Goal: Task Accomplishment & Management: Manage account settings

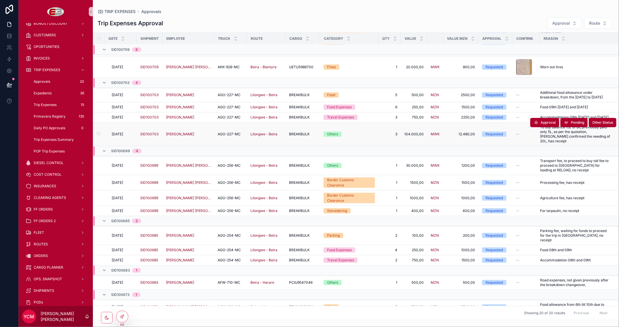
scroll to position [92, 0]
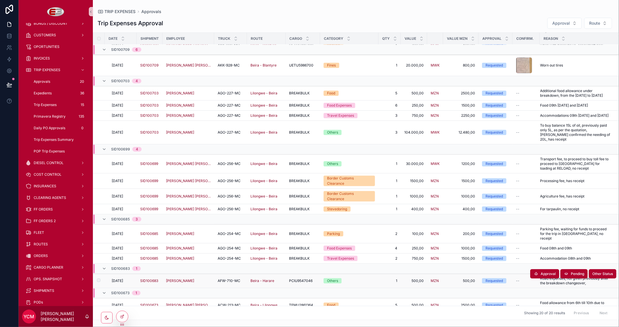
click at [122, 278] on span "[DATE]" at bounding box center [117, 280] width 11 height 5
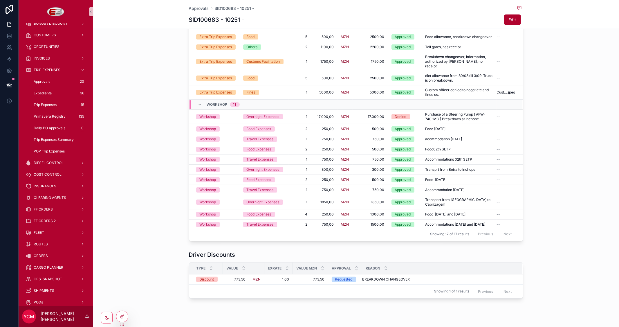
scroll to position [246, 0]
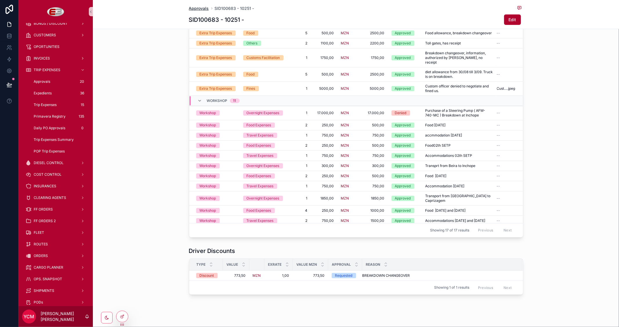
click at [191, 8] on span "Approvals" at bounding box center [199, 9] width 20 height 6
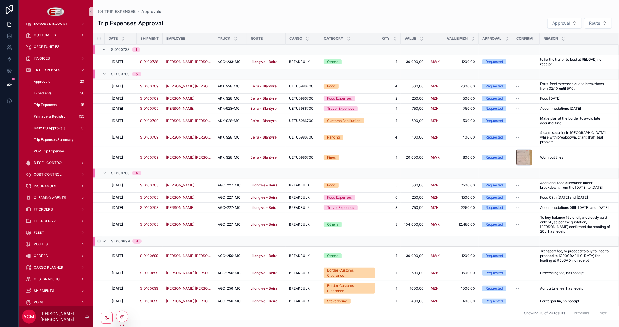
scroll to position [92, 0]
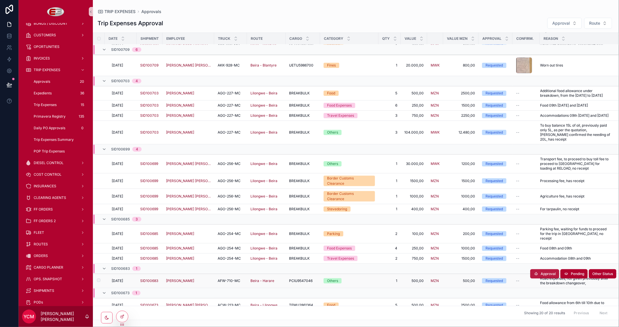
click at [541, 271] on span "Approval" at bounding box center [548, 273] width 15 height 5
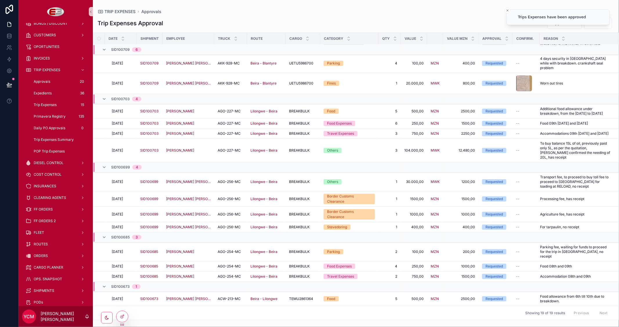
scroll to position [68, 0]
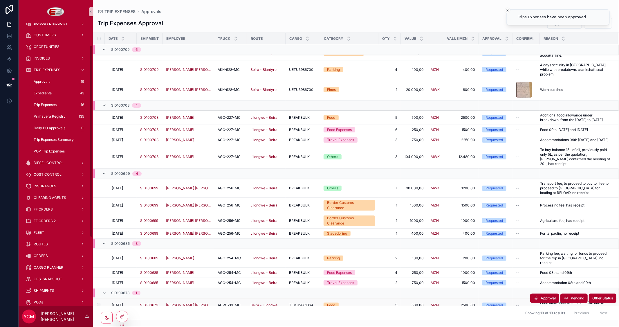
click at [119, 303] on span "[DATE]" at bounding box center [117, 305] width 11 height 5
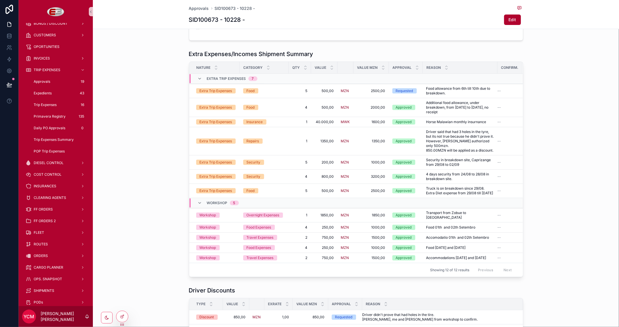
scroll to position [185, 0]
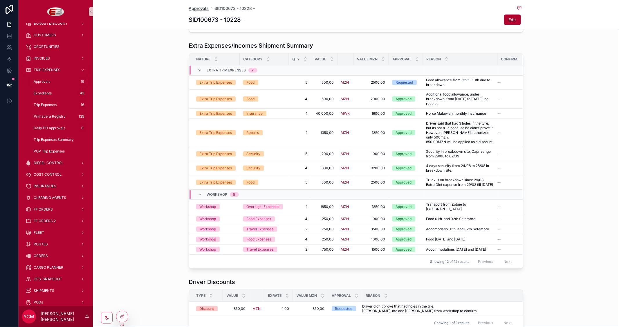
click at [191, 7] on span "Approvals" at bounding box center [199, 9] width 20 height 6
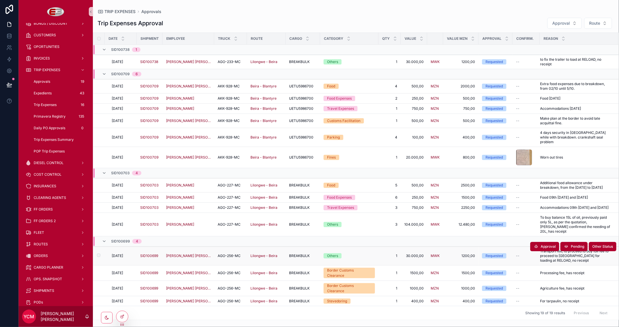
scroll to position [68, 0]
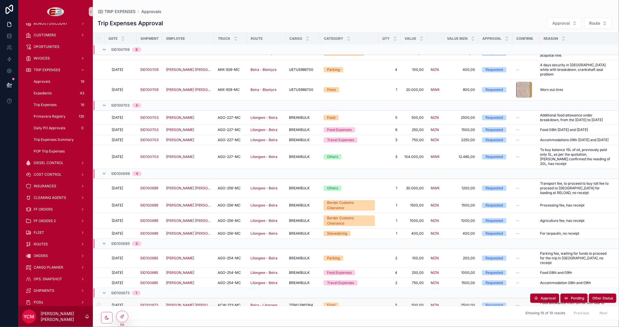
click at [118, 303] on span "[DATE]" at bounding box center [117, 305] width 11 height 5
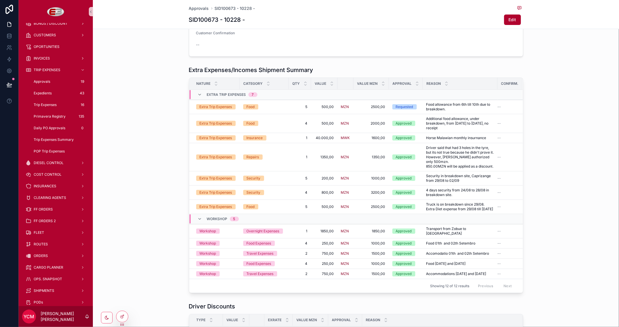
scroll to position [161, 0]
click at [197, 8] on span "Approvals" at bounding box center [199, 9] width 20 height 6
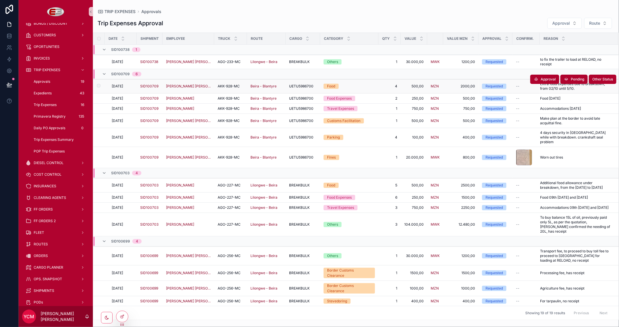
click at [123, 86] on span "[DATE]" at bounding box center [117, 86] width 11 height 5
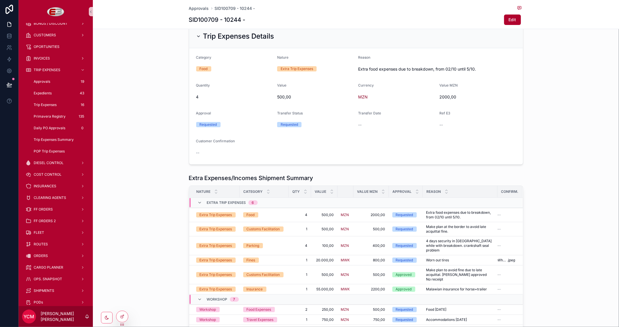
scroll to position [193, 0]
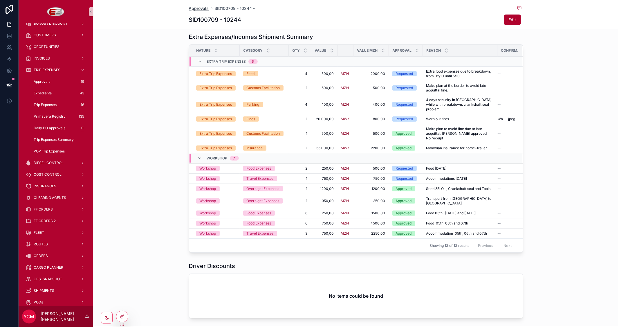
click at [193, 7] on span "Approvals" at bounding box center [199, 9] width 20 height 6
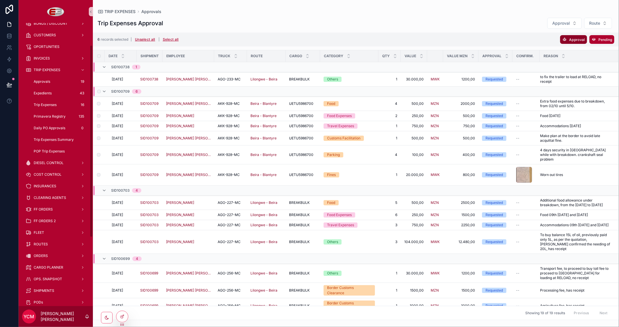
click at [571, 40] on span "Approval" at bounding box center [577, 39] width 16 height 4
click at [602, 28] on icon "scrollable content" at bounding box center [602, 28] width 5 height 5
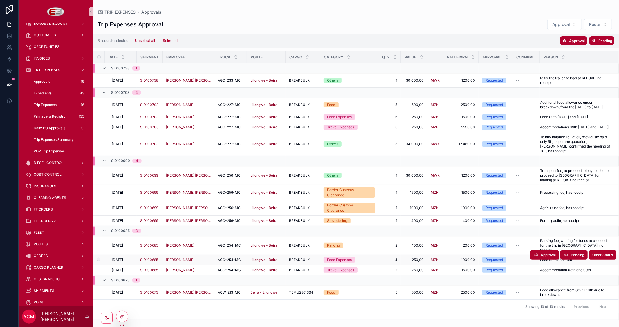
click at [123, 258] on span "[DATE]" at bounding box center [117, 260] width 11 height 5
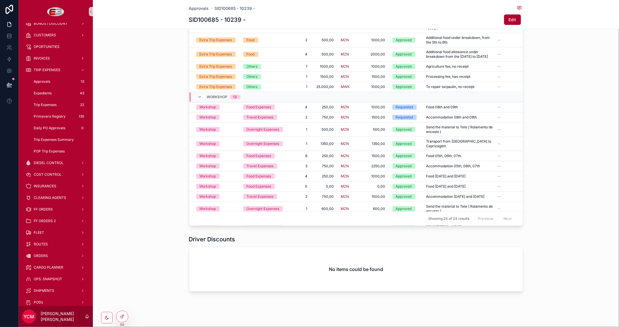
scroll to position [94, 0]
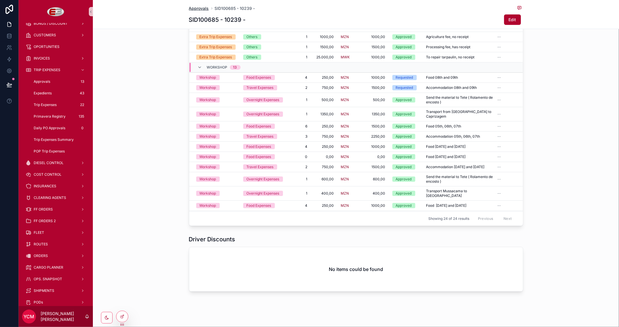
click at [203, 10] on span "Approvals" at bounding box center [199, 9] width 20 height 6
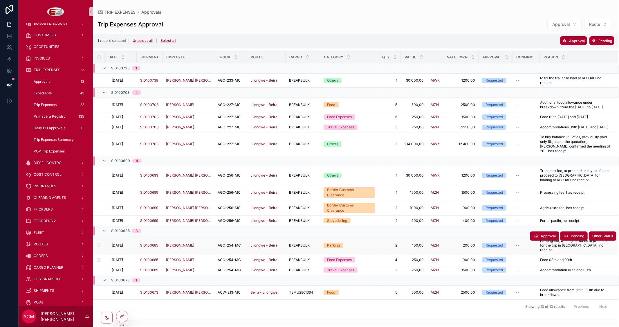
click at [98, 238] on td "scrollable content" at bounding box center [99, 245] width 12 height 19
click at [571, 38] on button "Approval" at bounding box center [573, 40] width 27 height 9
click at [601, 30] on icon "scrollable content" at bounding box center [602, 29] width 5 height 5
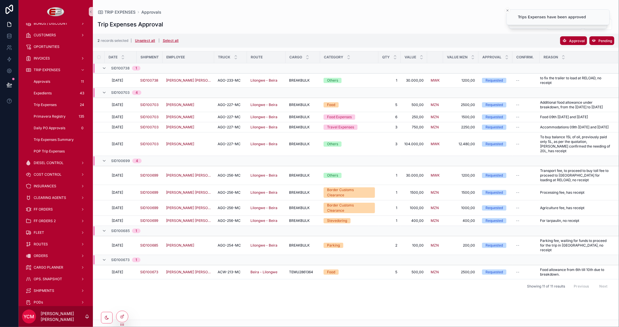
click at [400, 19] on div "Trip Expenses Approval Approval Route" at bounding box center [356, 25] width 517 height 12
click at [146, 41] on button "Unselect all" at bounding box center [145, 40] width 24 height 9
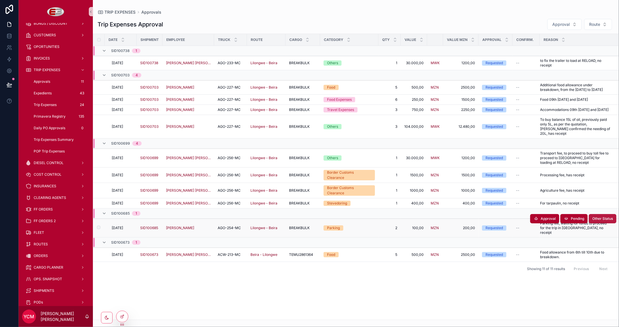
click at [595, 216] on span "Other Status" at bounding box center [603, 218] width 21 height 5
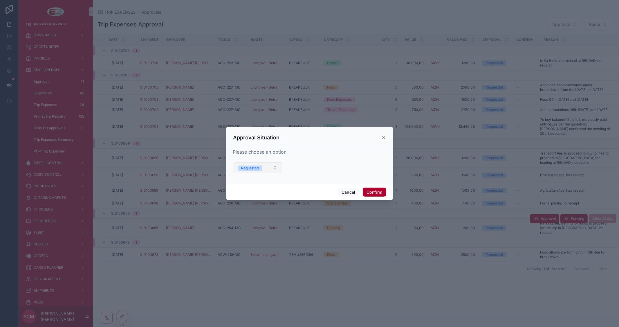
click at [276, 166] on button "Requested" at bounding box center [258, 167] width 50 height 11
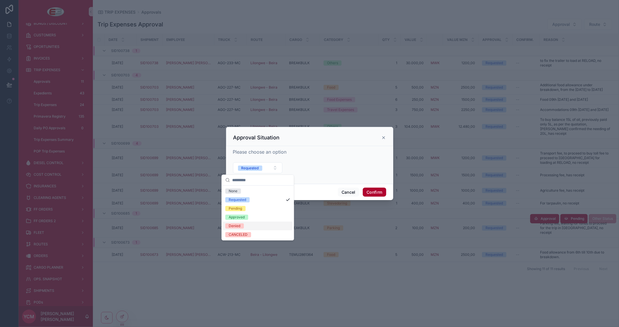
click at [244, 224] on span "Denied" at bounding box center [234, 225] width 19 height 5
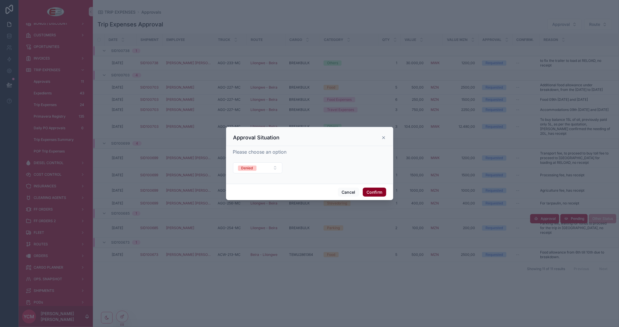
click at [375, 192] on button "Confirm" at bounding box center [374, 192] width 23 height 9
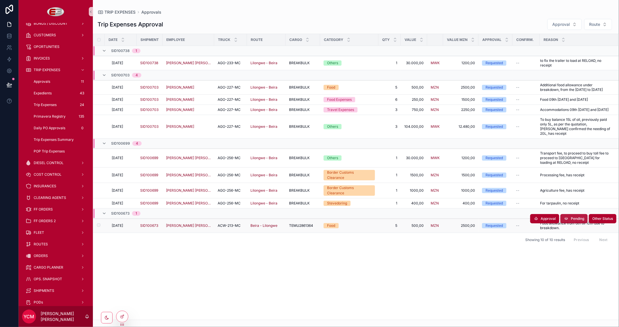
click at [570, 214] on button "Pending" at bounding box center [574, 218] width 27 height 9
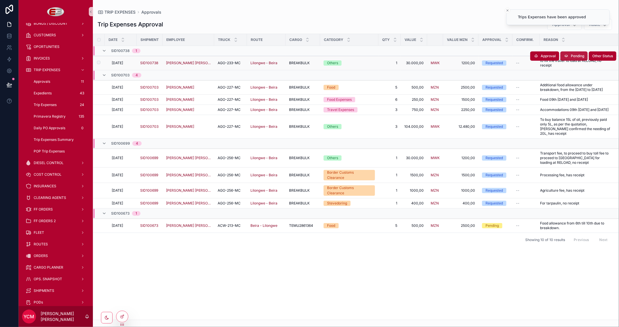
click at [571, 54] on span "Pending" at bounding box center [577, 56] width 13 height 5
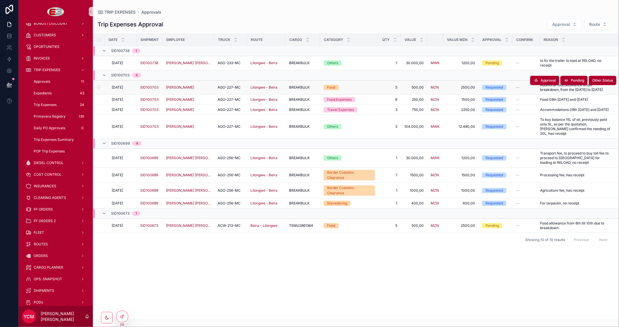
click at [121, 89] on span "[DATE]" at bounding box center [117, 87] width 11 height 5
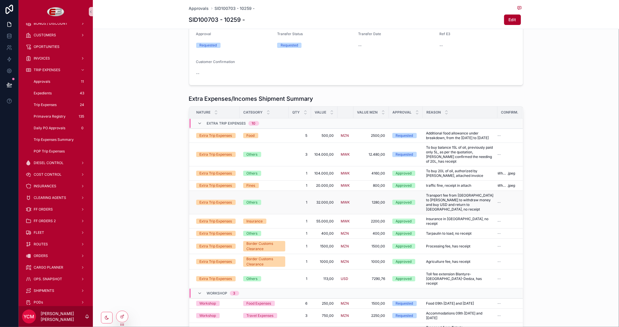
scroll to position [129, 0]
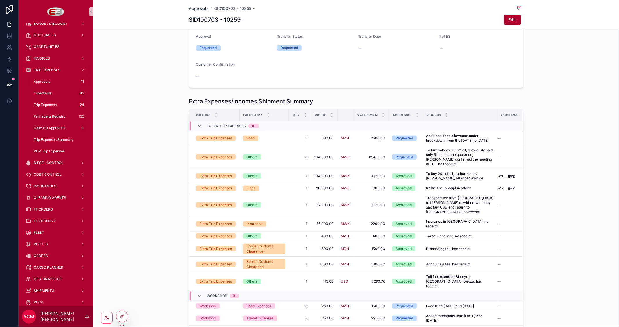
click at [194, 9] on span "Approvals" at bounding box center [199, 9] width 20 height 6
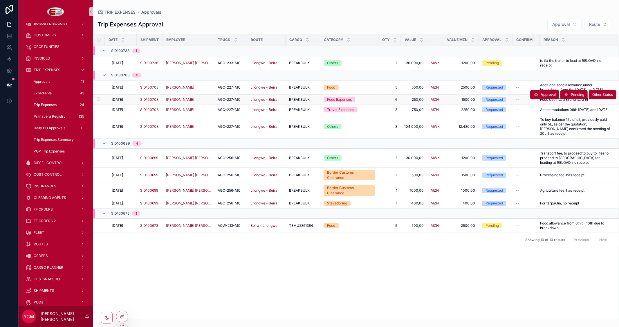
click at [100, 105] on td "scrollable content" at bounding box center [99, 100] width 12 height 10
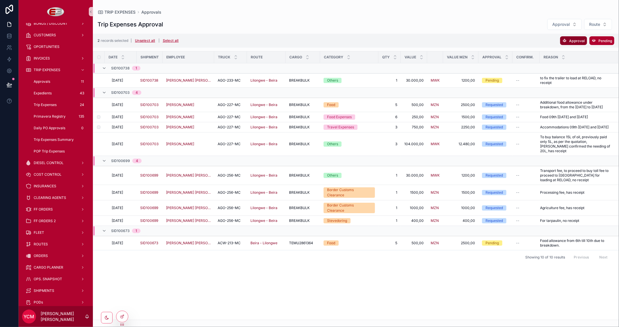
click at [574, 41] on span "Approval" at bounding box center [577, 41] width 16 height 4
click at [603, 28] on icon "scrollable content" at bounding box center [602, 29] width 5 height 5
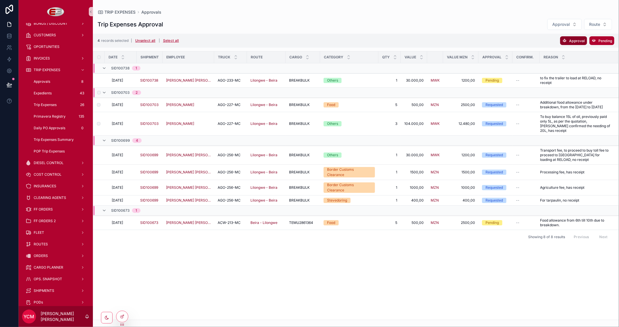
click at [574, 39] on span "Approval" at bounding box center [577, 41] width 16 height 4
click at [603, 28] on icon "scrollable content" at bounding box center [602, 29] width 5 height 5
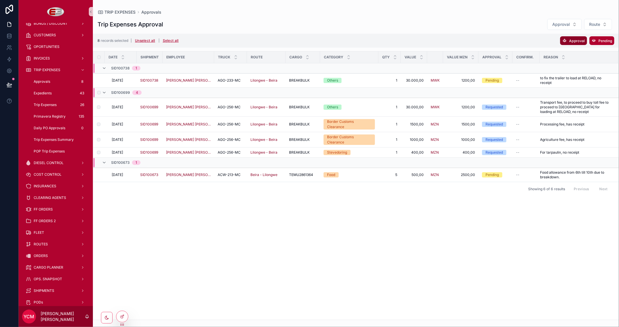
click at [571, 39] on span "Approval" at bounding box center [577, 41] width 16 height 4
click at [603, 29] on icon "scrollable content" at bounding box center [602, 29] width 5 height 5
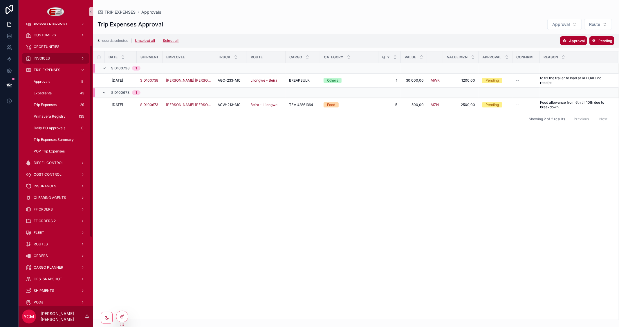
click at [44, 58] on span "INVOICES" at bounding box center [42, 58] width 16 height 5
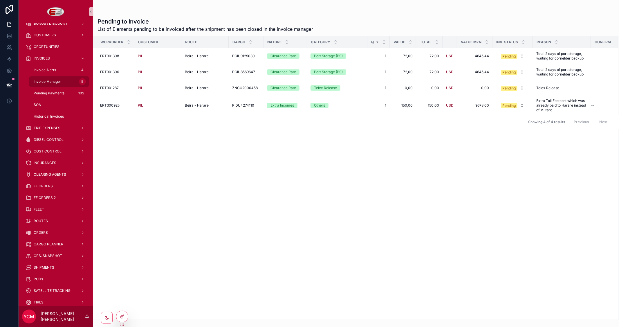
click at [52, 81] on span "Invoice Manager" at bounding box center [48, 81] width 28 height 5
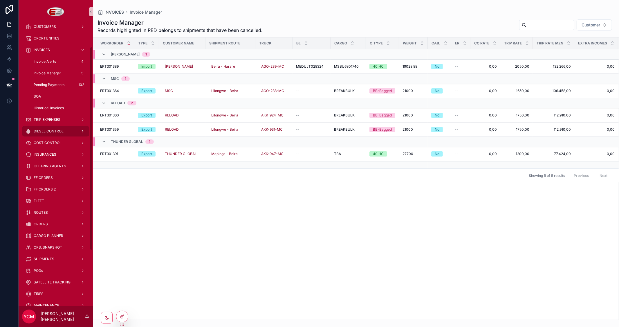
scroll to position [64, 0]
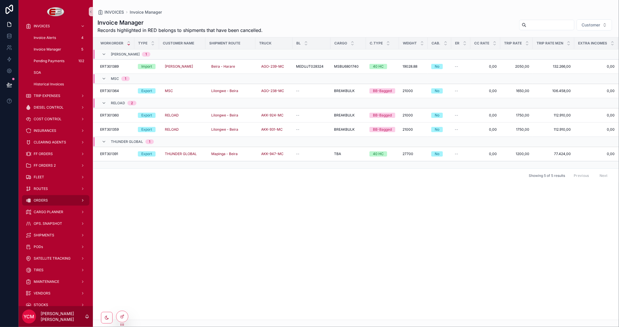
click at [45, 199] on span "ORDERS" at bounding box center [41, 200] width 14 height 5
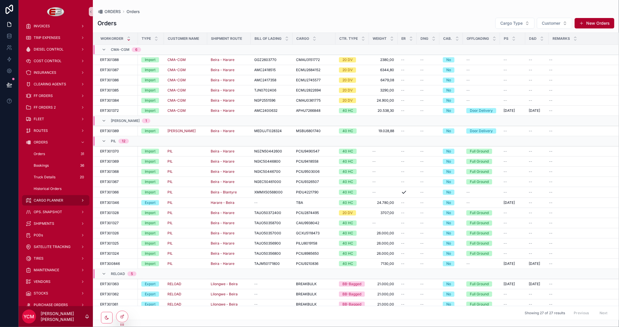
click at [47, 199] on span "CARGO PLANNER" at bounding box center [49, 200] width 30 height 5
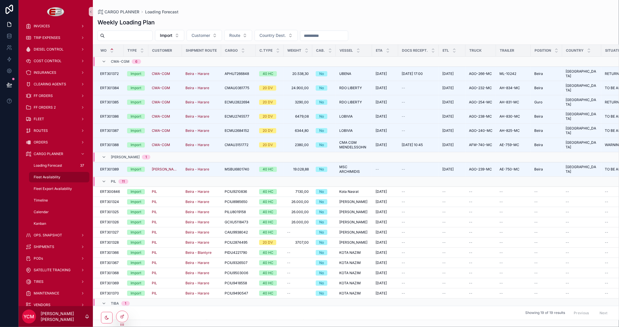
click at [46, 175] on span "Fleet Availability" at bounding box center [47, 177] width 27 height 5
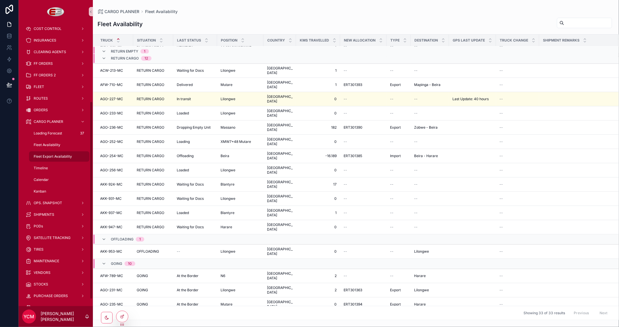
scroll to position [122, 0]
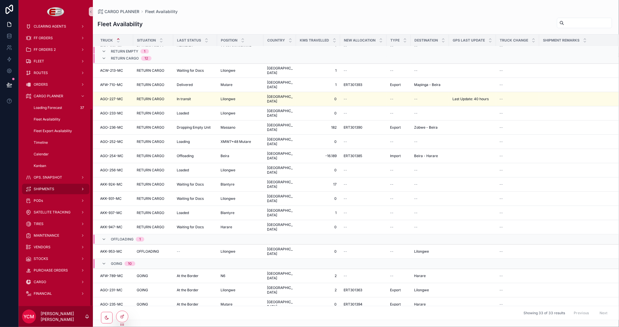
click at [46, 190] on span "SHIPMENTS" at bounding box center [44, 189] width 21 height 5
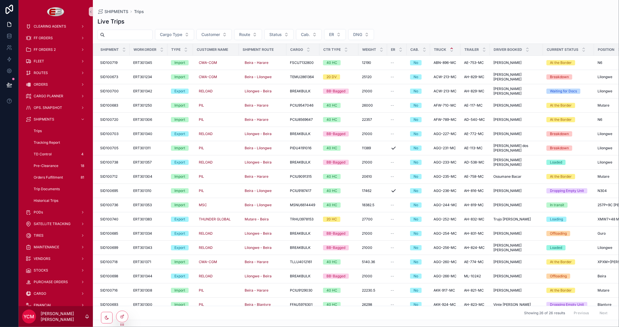
click at [140, 34] on input "scrollable content" at bounding box center [129, 35] width 48 height 8
paste input "**********"
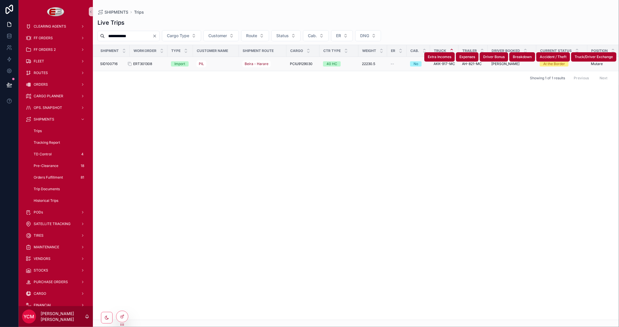
type input "**********"
click at [140, 64] on span "ERT301308" at bounding box center [142, 64] width 19 height 5
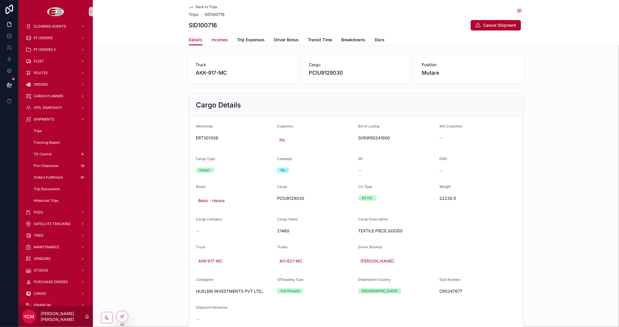
click at [219, 39] on span "Incomes" at bounding box center [220, 40] width 16 height 6
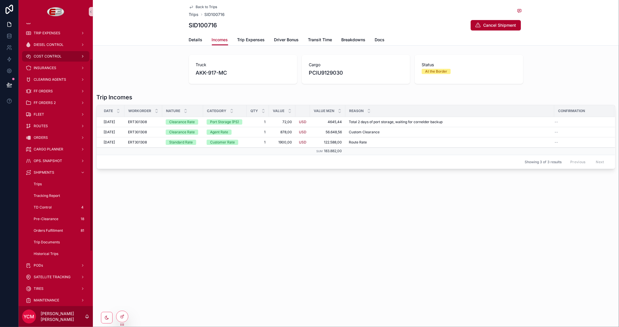
scroll to position [37, 0]
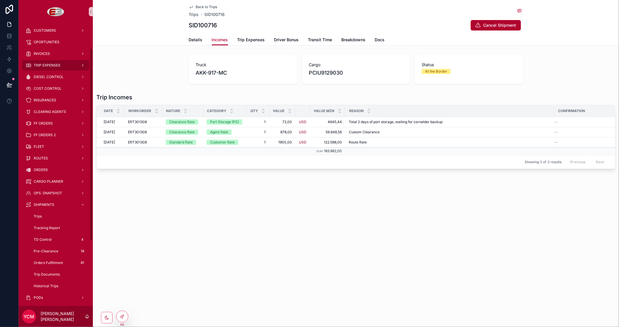
click at [49, 63] on span "TRIP EXPENSES" at bounding box center [47, 65] width 27 height 5
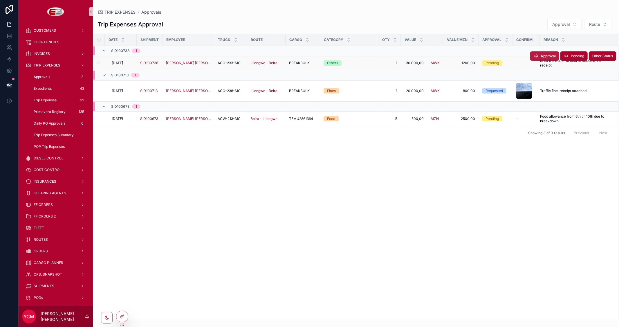
click at [547, 55] on span "Approval" at bounding box center [548, 56] width 15 height 5
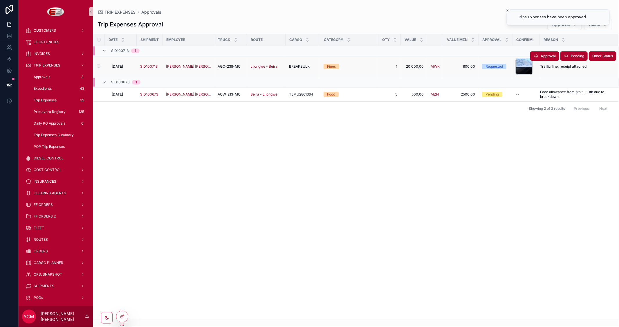
click at [526, 66] on div "scrollable content" at bounding box center [524, 66] width 16 height 16
click at [549, 56] on span "Approval" at bounding box center [548, 56] width 15 height 5
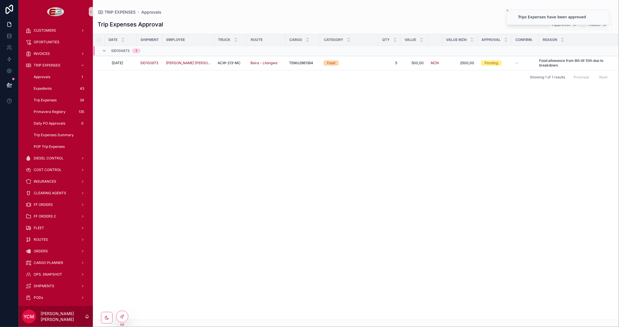
click at [494, 164] on div "Date Shipment Employee Truck Route Cargo Category Qty Value Value MZN Approval …" at bounding box center [356, 177] width 526 height 286
click at [509, 10] on icon "Close toast" at bounding box center [507, 10] width 3 height 3
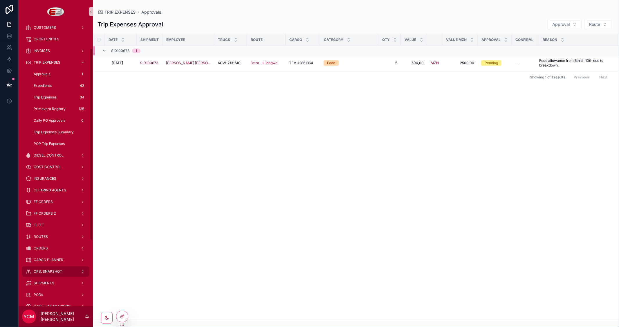
scroll to position [37, 0]
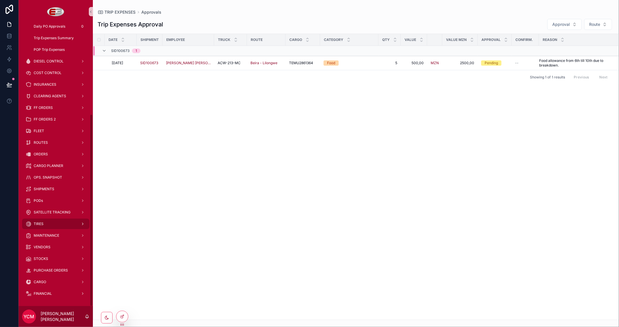
click at [43, 222] on span "TIRES" at bounding box center [39, 224] width 10 height 5
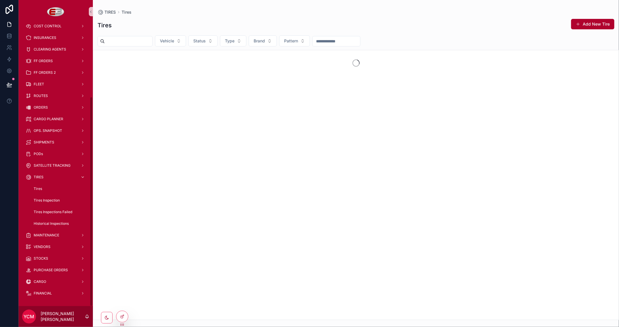
scroll to position [99, 0]
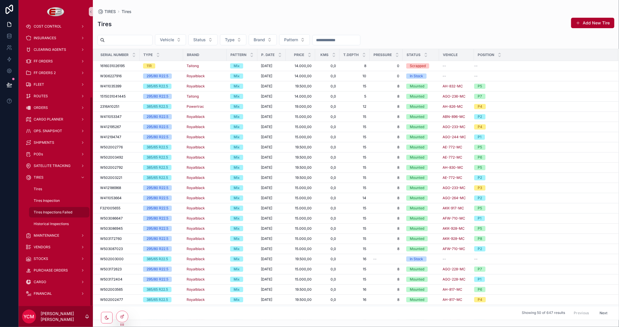
click at [62, 211] on span "Tires Inspections Failed" at bounding box center [53, 212] width 39 height 5
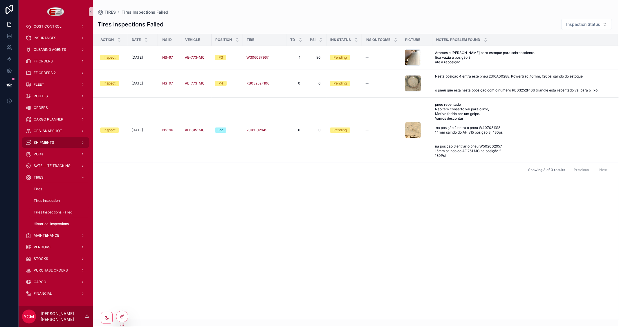
click at [47, 143] on span "SHIPMENTS" at bounding box center [44, 142] width 21 height 5
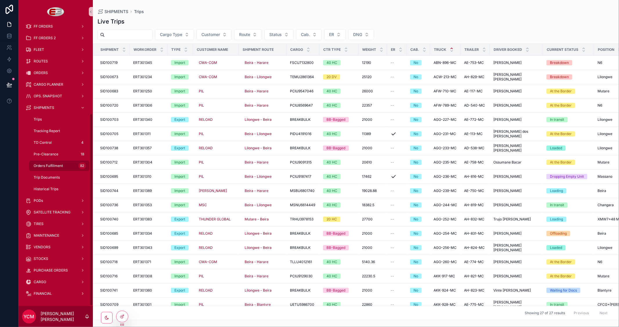
scroll to position [102, 0]
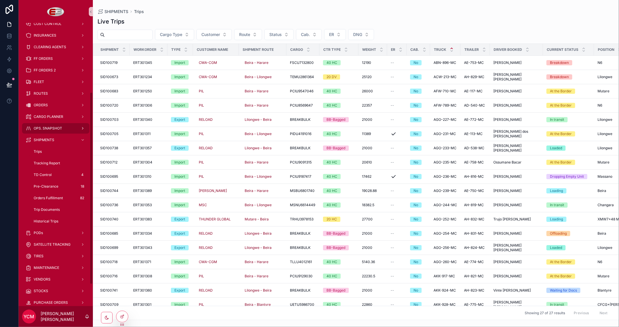
click at [59, 128] on span "OPS. SNAPSHOT" at bounding box center [48, 128] width 28 height 5
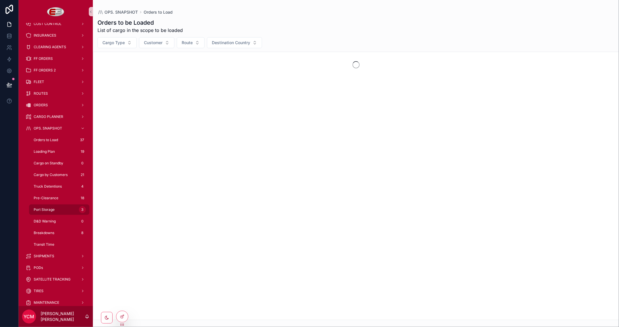
click at [50, 208] on span "Port Storage" at bounding box center [44, 209] width 21 height 5
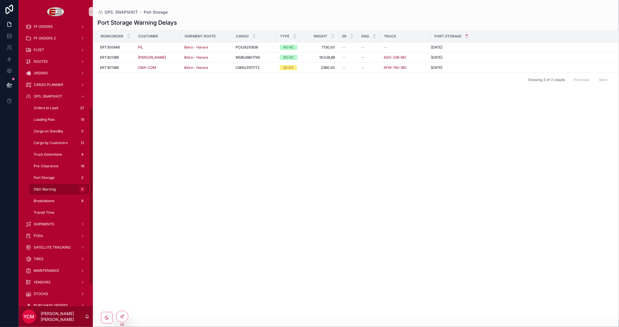
scroll to position [134, 0]
click at [49, 199] on span "Breakdowns" at bounding box center [44, 200] width 21 height 5
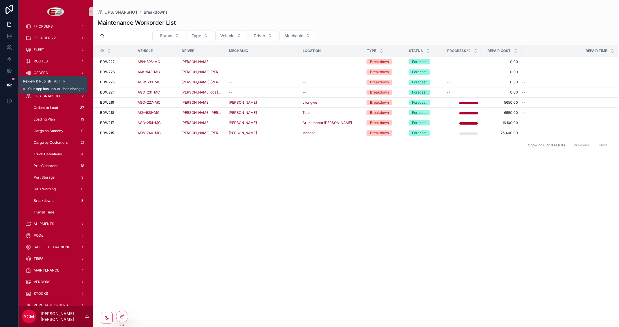
click at [9, 85] on icon at bounding box center [9, 85] width 6 height 6
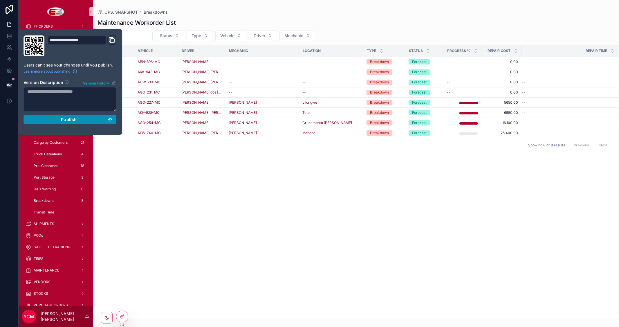
click at [56, 118] on div "Publish" at bounding box center [69, 119] width 85 height 5
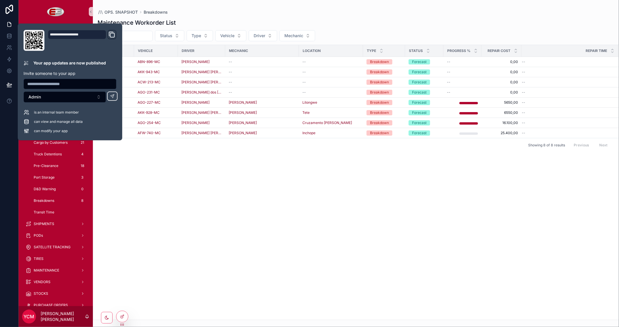
click at [343, 245] on div "Id Vehicle Driver Mechanic Location Type Status Progress % Repair Cost Repair T…" at bounding box center [356, 182] width 526 height 275
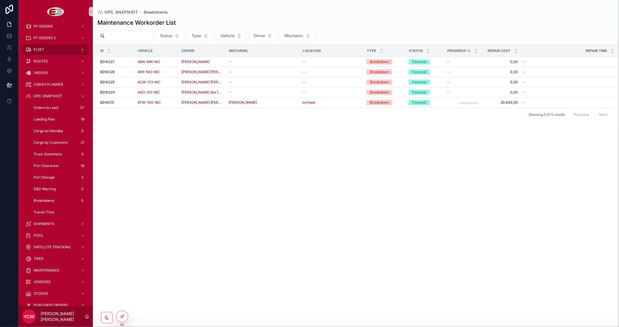
click at [44, 52] on div "FLEET" at bounding box center [56, 49] width 60 height 9
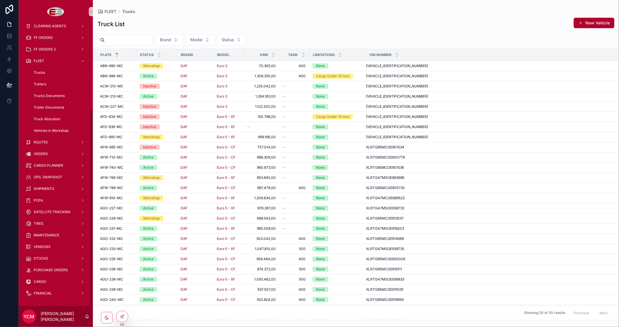
scroll to position [122, 0]
click at [43, 38] on span "FF ORDERS" at bounding box center [43, 38] width 19 height 5
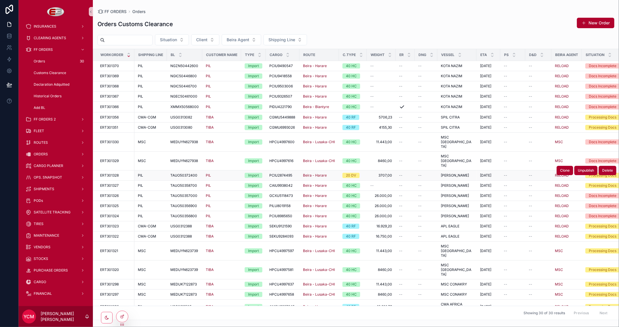
scroll to position [77, 0]
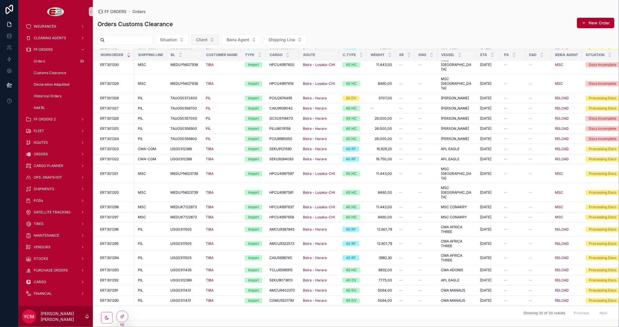
click at [219, 38] on button "Client" at bounding box center [205, 39] width 28 height 11
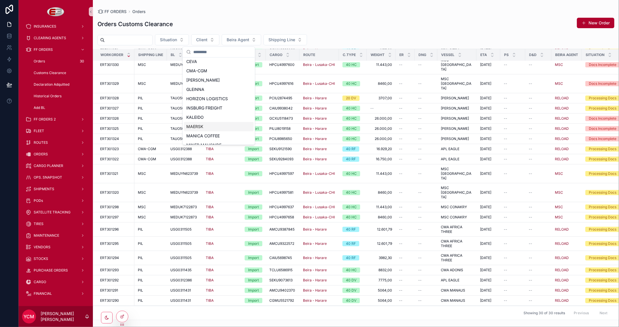
scroll to position [129, 0]
click at [204, 129] on div "TIBA" at bounding box center [219, 129] width 70 height 9
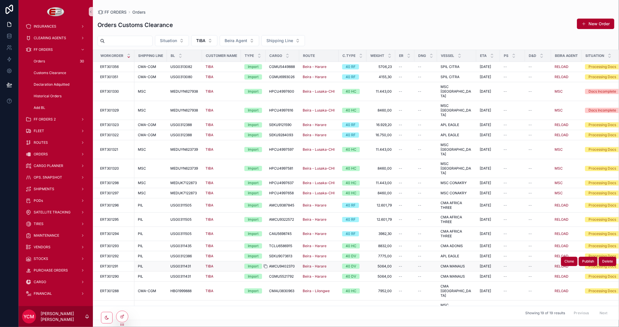
click at [267, 264] on icon "scrollable content" at bounding box center [265, 266] width 5 height 5
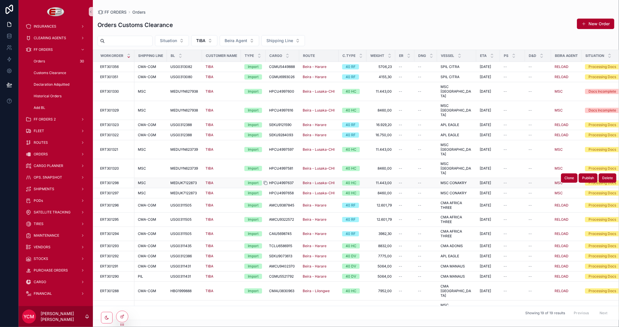
click at [266, 181] on icon "scrollable content" at bounding box center [265, 183] width 5 height 5
click at [265, 191] on icon "scrollable content" at bounding box center [265, 193] width 5 height 5
click at [365, 181] on icon "scrollable content" at bounding box center [366, 183] width 5 height 5
